Goal: Task Accomplishment & Management: Use online tool/utility

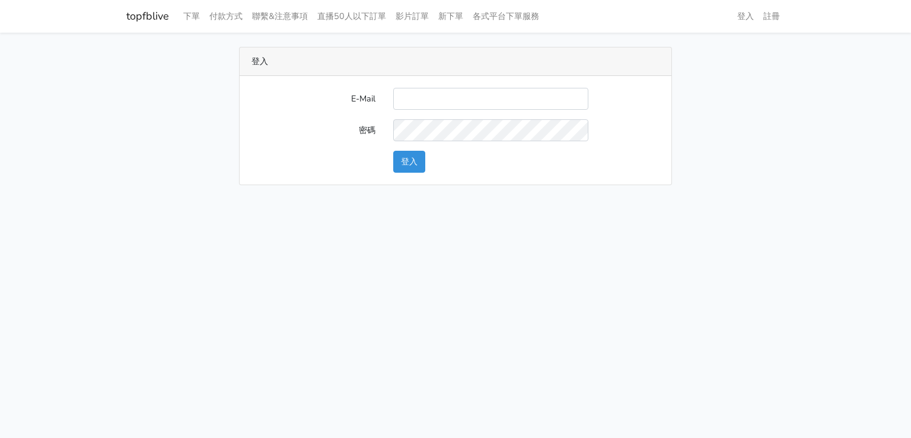
type input "[EMAIL_ADDRESS][DOMAIN_NAME]"
click at [407, 163] on button "登入" at bounding box center [409, 162] width 32 height 22
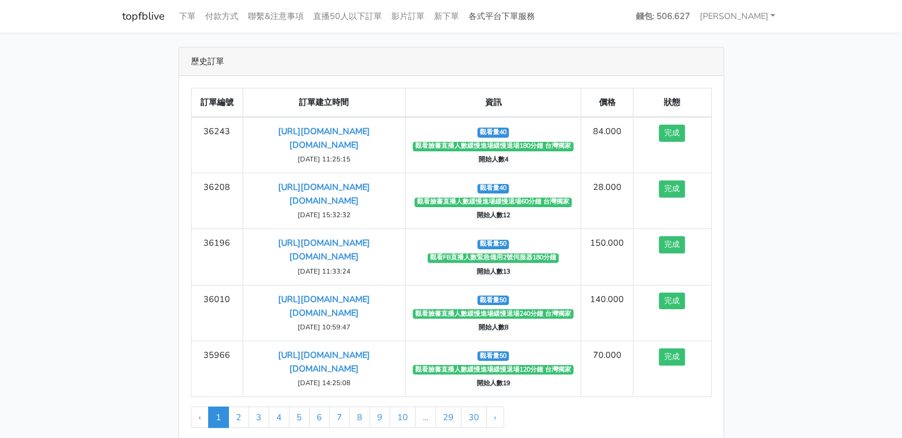
click at [498, 18] on link "各式平台下單服務" at bounding box center [502, 16] width 76 height 23
